Goal: Entertainment & Leisure: Browse casually

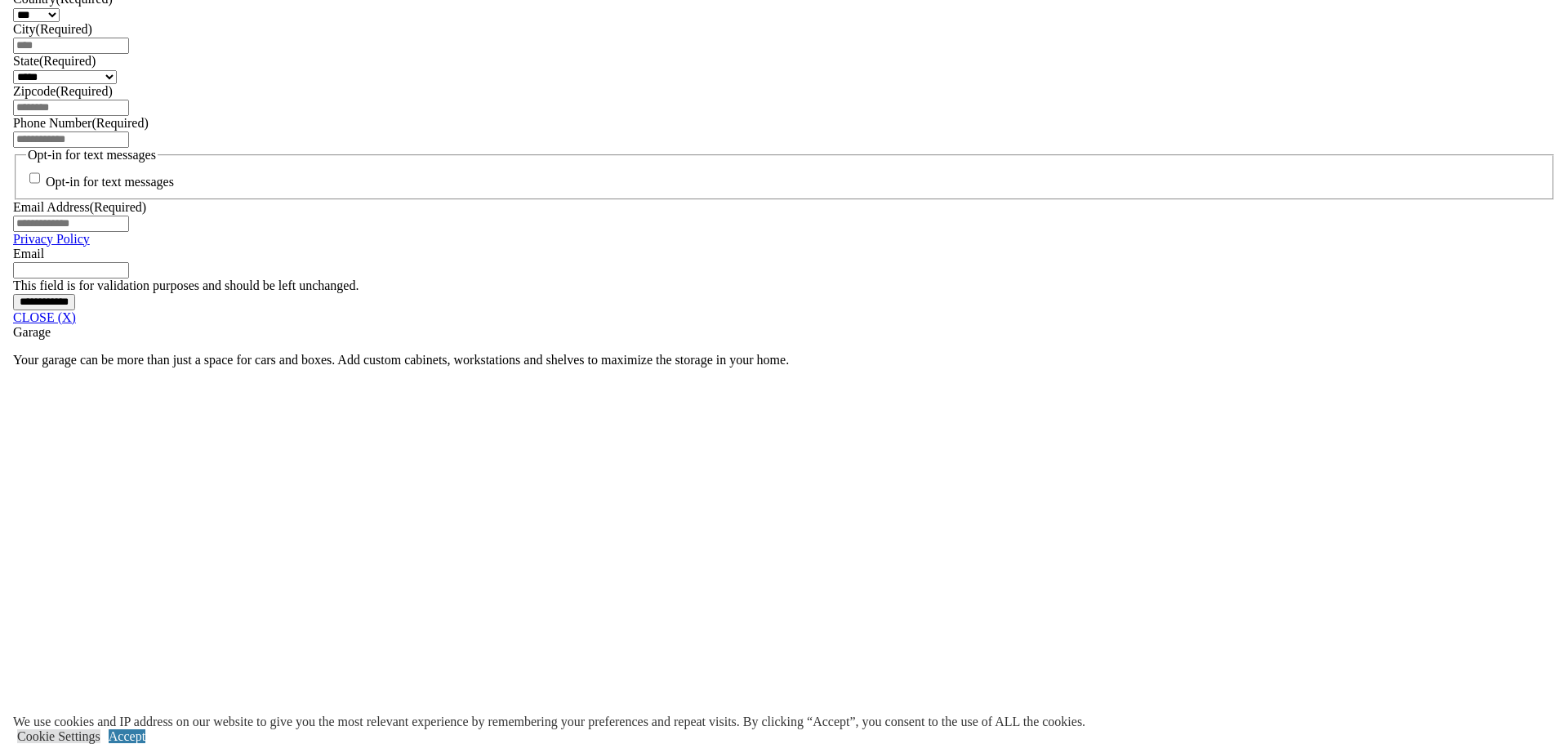
scroll to position [1225, 0]
